Goal: Check status: Check status

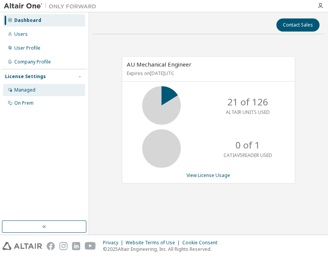
click at [17, 93] on div "Managed" at bounding box center [44, 90] width 82 height 12
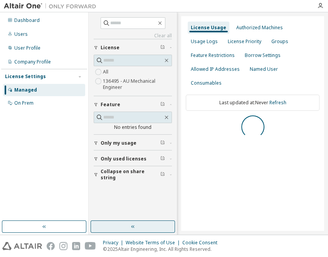
click at [138, 225] on button "button" at bounding box center [132, 227] width 84 height 12
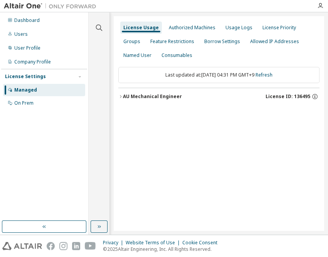
click at [166, 95] on div "AU Mechanical Engineer" at bounding box center [152, 97] width 59 height 6
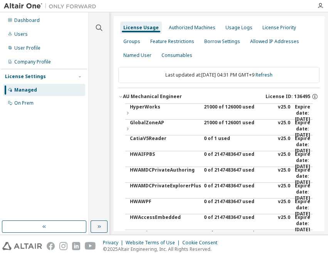
click at [216, 106] on div "21000 of 126000 used" at bounding box center [238, 113] width 69 height 18
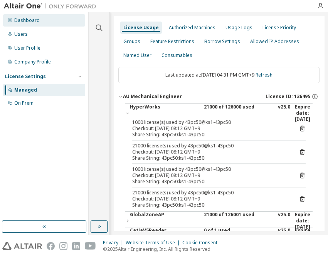
click at [26, 19] on div "Dashboard" at bounding box center [26, 20] width 25 height 6
